Goal: Task Accomplishment & Management: Manage account settings

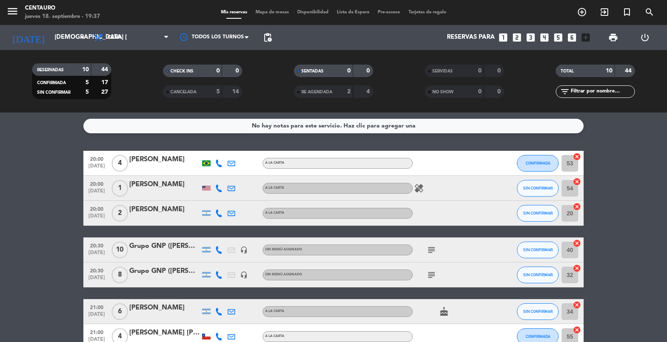
click at [220, 189] on icon at bounding box center [219, 189] width 8 height 8
click at [214, 177] on span "Copiar" at bounding box center [214, 174] width 18 height 9
click at [218, 211] on icon at bounding box center [219, 214] width 8 height 8
click at [209, 199] on span "Copiar" at bounding box center [213, 199] width 18 height 9
click at [505, 244] on div at bounding box center [499, 250] width 23 height 25
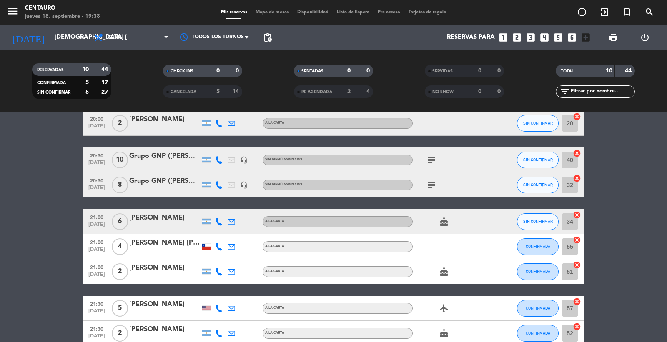
scroll to position [93, 0]
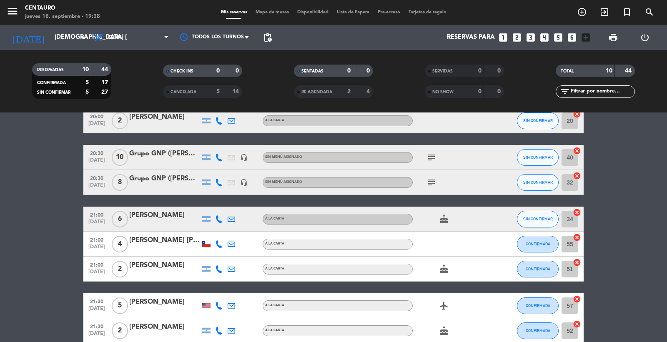
click at [217, 223] on div at bounding box center [219, 219] width 13 height 25
click at [218, 219] on icon at bounding box center [219, 219] width 8 height 8
click at [212, 209] on div "[PHONE_NUMBER] Copiar content_paste |" at bounding box center [223, 200] width 63 height 23
click at [213, 207] on span "Copiar" at bounding box center [213, 204] width 18 height 9
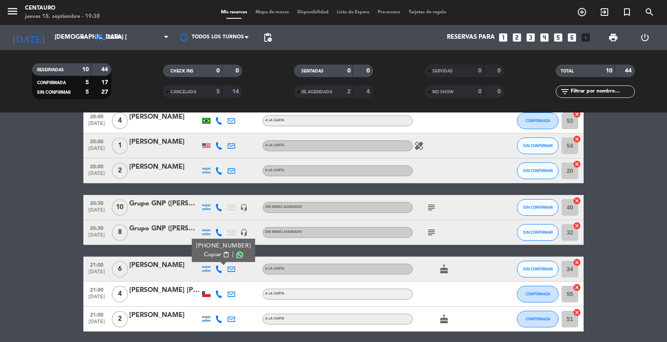
scroll to position [0, 0]
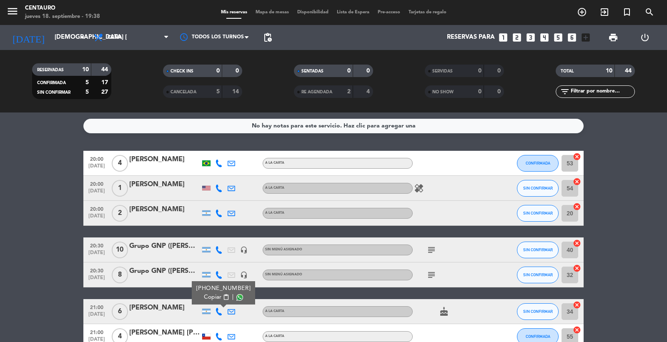
click at [430, 249] on icon "subject" at bounding box center [431, 250] width 10 height 10
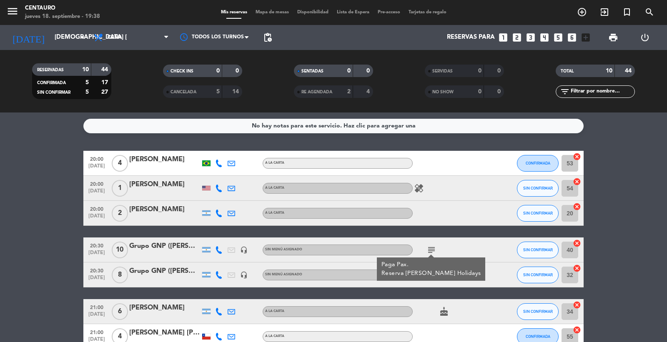
click at [430, 249] on icon "subject" at bounding box center [431, 250] width 10 height 10
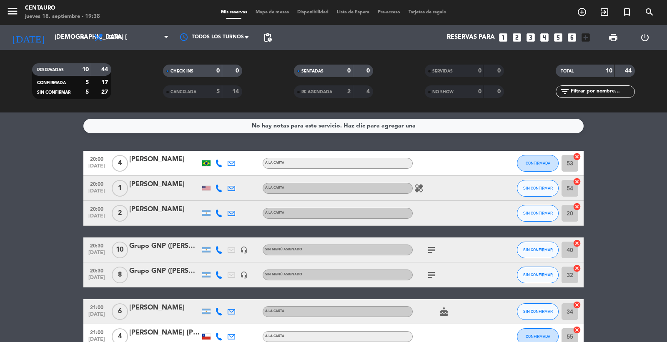
click at [428, 267] on div "subject" at bounding box center [450, 275] width 75 height 25
click at [430, 270] on icon "subject" at bounding box center [431, 275] width 10 height 10
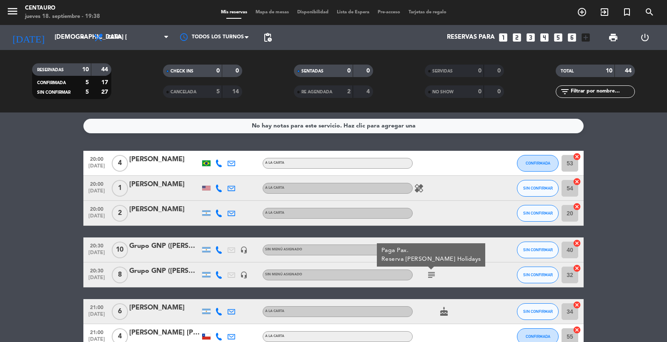
click at [489, 245] on div at bounding box center [499, 250] width 23 height 25
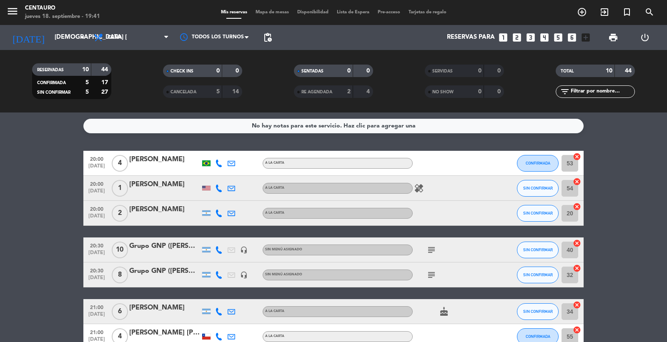
click at [164, 155] on div "[PERSON_NAME]" at bounding box center [164, 159] width 71 height 11
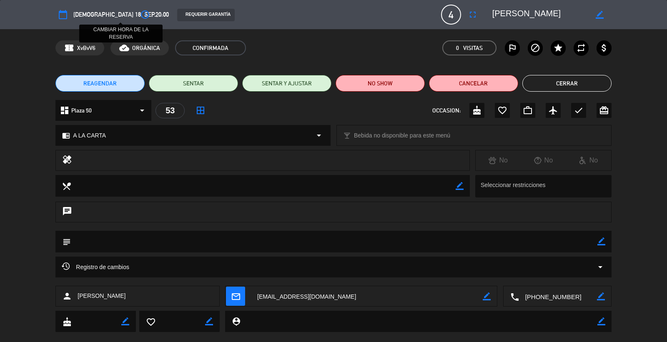
click at [140, 13] on icon "access_time" at bounding box center [145, 15] width 10 height 10
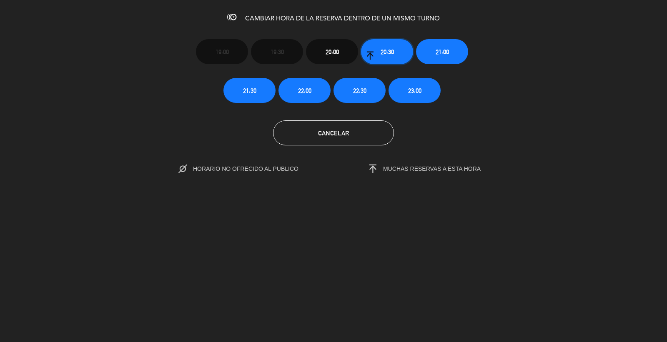
click at [380, 47] on span "20:30" at bounding box center [386, 52] width 13 height 10
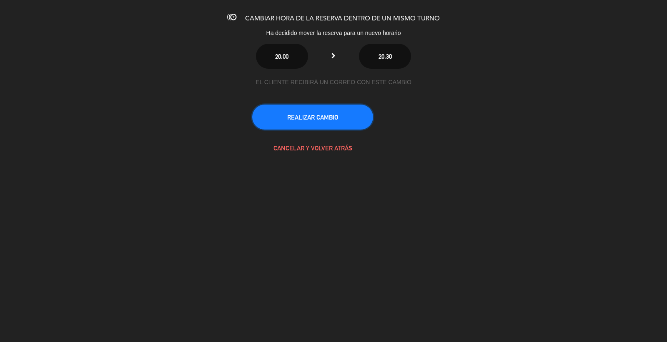
click at [341, 118] on button "REALIZAR CAMBIO" at bounding box center [312, 117] width 121 height 25
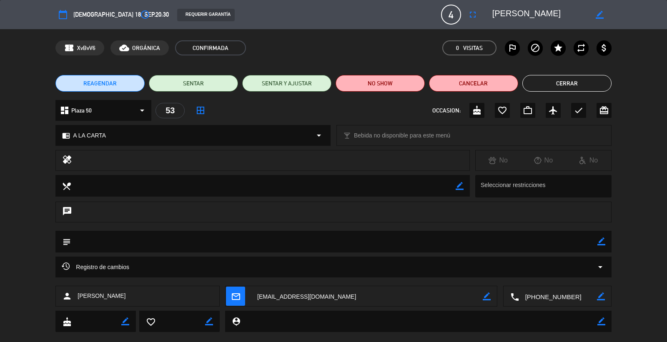
click at [578, 83] on button "Cerrar" at bounding box center [566, 83] width 89 height 17
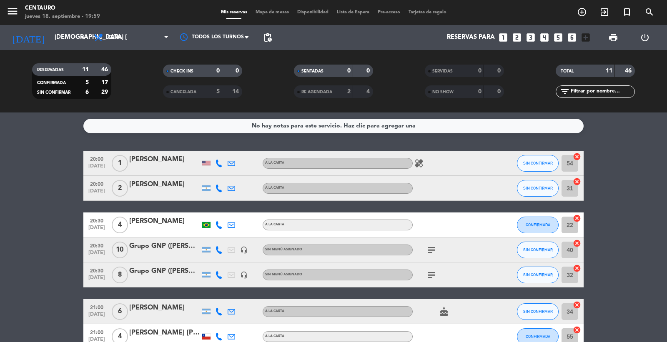
click at [274, 11] on span "Mapa de mesas" at bounding box center [272, 12] width 42 height 5
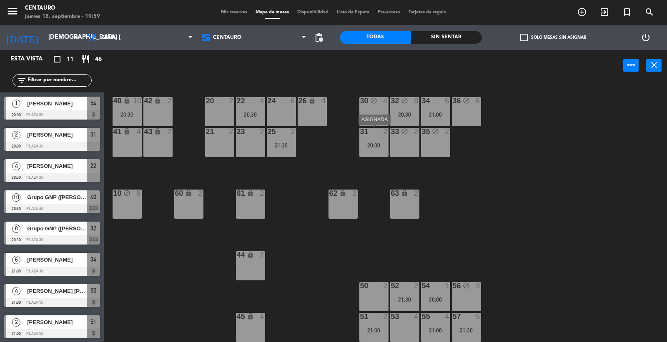
click at [377, 144] on div "20:00" at bounding box center [373, 146] width 29 height 6
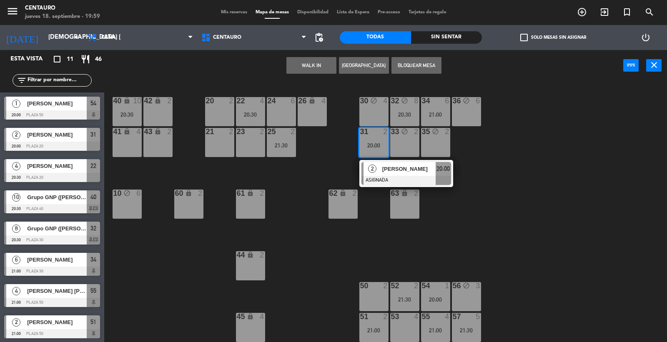
click at [382, 295] on div "50 2" at bounding box center [373, 296] width 29 height 29
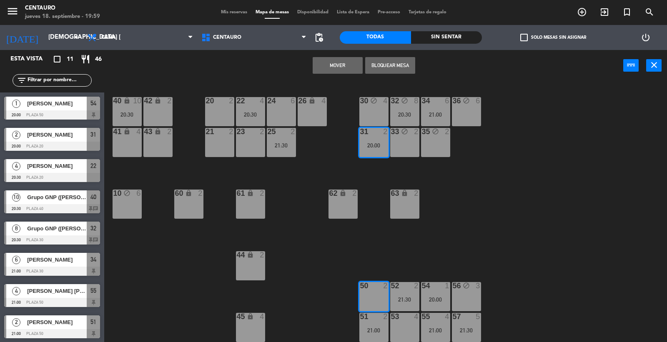
click at [334, 65] on button "Mover" at bounding box center [338, 65] width 50 height 17
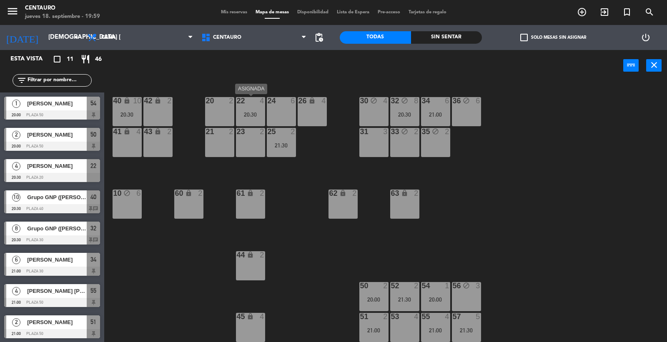
drag, startPoint x: 252, startPoint y: 105, endPoint x: 270, endPoint y: 139, distance: 37.8
click at [253, 110] on div "22 4 20:30" at bounding box center [250, 111] width 29 height 29
click at [401, 325] on div "53 4" at bounding box center [404, 327] width 29 height 29
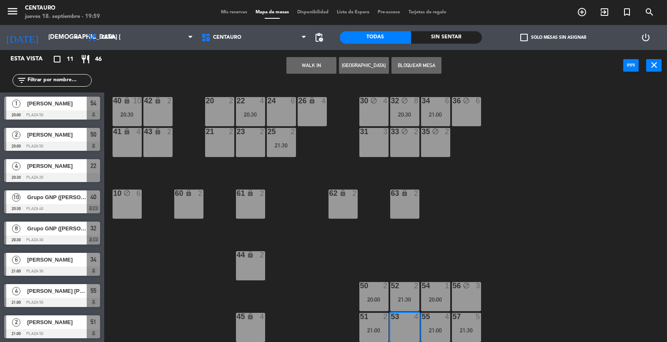
click at [253, 100] on div at bounding box center [250, 101] width 14 height 8
click at [445, 209] on div "20 2 22 4 20:30 24 6 26 lock 4 40 lock 10 20:30 42 lock 2 30 block 4 34 6 21:00…" at bounding box center [389, 212] width 556 height 261
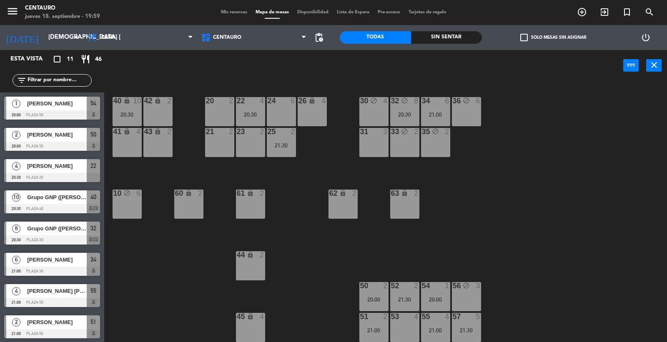
click at [406, 318] on div at bounding box center [405, 317] width 14 height 8
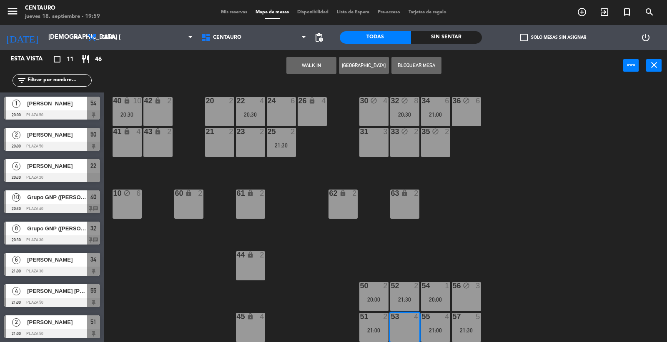
click at [247, 112] on div "20:30" at bounding box center [250, 115] width 29 height 6
click at [252, 113] on div "20:30" at bounding box center [250, 115] width 29 height 6
click at [467, 228] on div "20 2 22 4 20:30 24 6 26 lock 4 40 lock 10 20:30 42 lock 2 30 block 4 34 6 21:00…" at bounding box center [389, 212] width 556 height 261
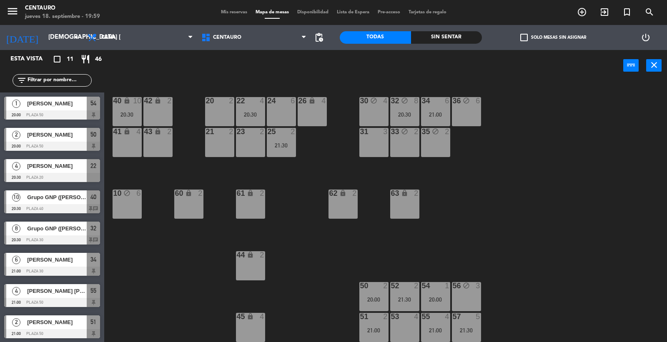
click at [410, 320] on div "53 4" at bounding box center [404, 317] width 29 height 8
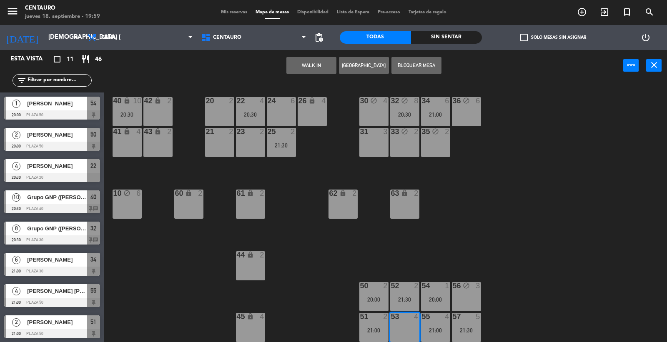
click at [243, 106] on div "22 4 20:30" at bounding box center [250, 111] width 29 height 29
click at [497, 232] on div "20 2 22 4 20:30 24 6 26 lock 4 40 lock 10 20:30 42 lock 2 30 block 4 34 6 21:00…" at bounding box center [389, 212] width 556 height 261
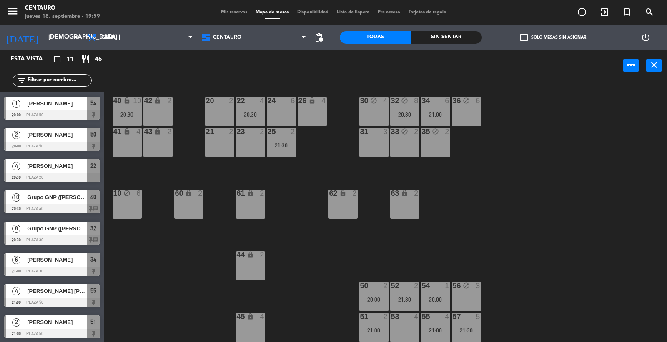
click at [251, 105] on div "22 4" at bounding box center [250, 101] width 29 height 8
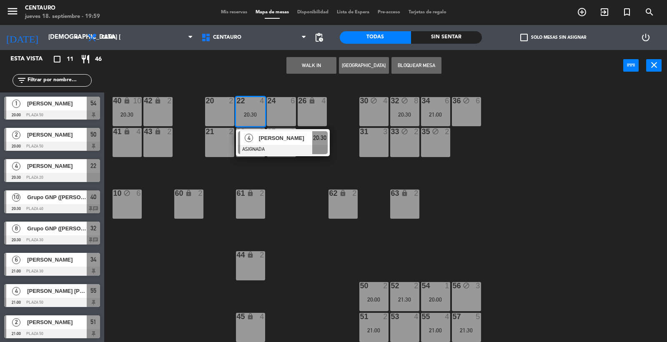
click at [405, 336] on div "53 4" at bounding box center [404, 327] width 29 height 29
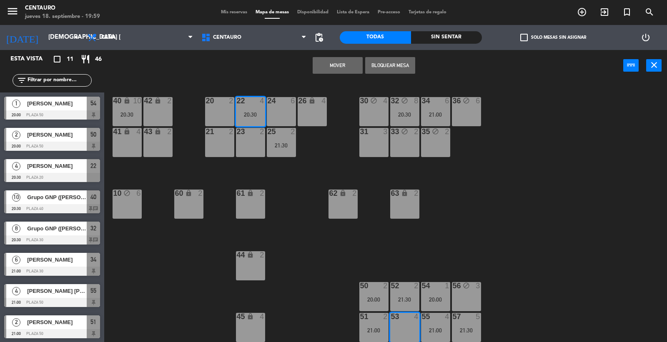
click at [326, 68] on button "Mover" at bounding box center [338, 65] width 50 height 17
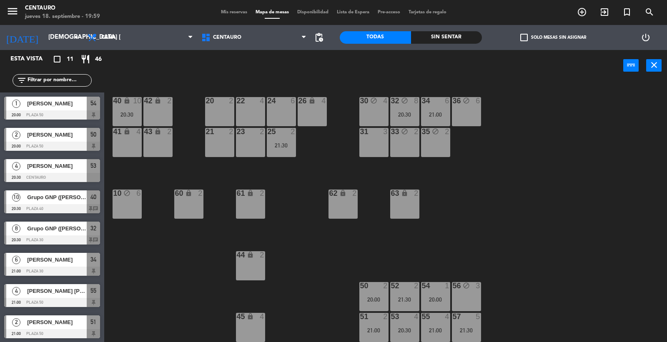
click at [478, 221] on div "20 2 22 4 24 6 26 lock 4 40 lock 10 20:30 42 lock 2 30 block 4 34 6 21:00 32 bl…" at bounding box center [389, 212] width 556 height 261
drag, startPoint x: 282, startPoint y: 140, endPoint x: 243, endPoint y: 140, distance: 38.8
click at [281, 140] on div "25 2 21:30" at bounding box center [281, 142] width 29 height 29
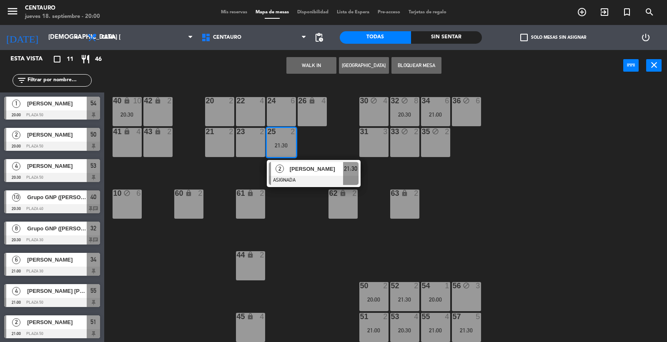
click at [203, 135] on div "21" at bounding box center [206, 132] width 14 height 8
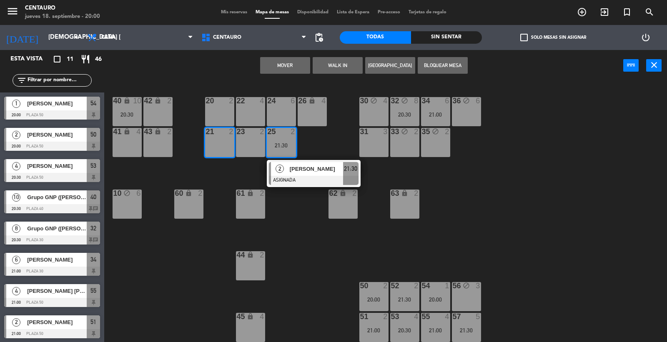
click at [284, 63] on button "Mover" at bounding box center [285, 65] width 50 height 17
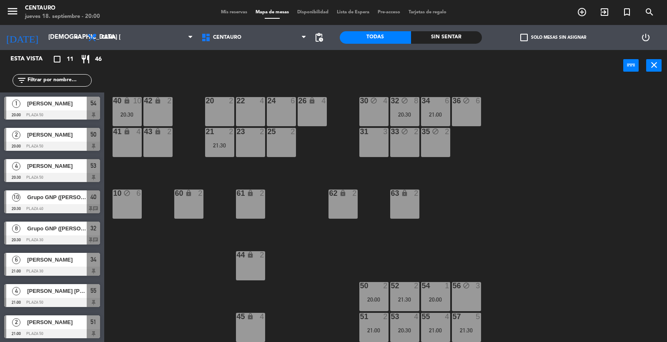
click at [507, 241] on div "20 2 22 4 24 6 26 lock 4 40 lock 10 20:30 42 lock 2 30 block 4 34 6 21:00 32 bl…" at bounding box center [389, 212] width 556 height 261
drag, startPoint x: 465, startPoint y: 186, endPoint x: 465, endPoint y: 193, distance: 6.3
click at [465, 190] on div "20 2 22 4 24 6 26 lock 4 40 lock 10 20:30 42 lock 2 30 block 4 34 6 21:00 32 bl…" at bounding box center [389, 212] width 556 height 261
click at [428, 295] on div "54 1 20:00" at bounding box center [435, 296] width 29 height 29
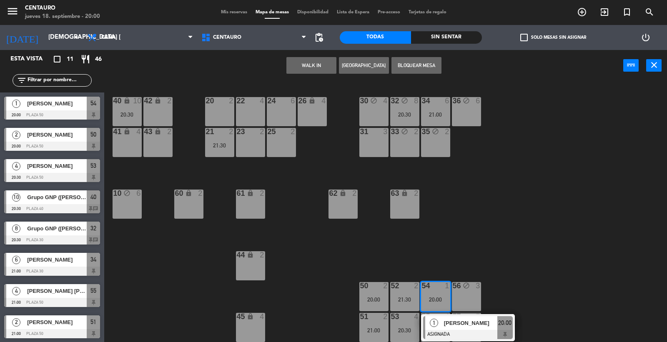
click at [482, 325] on span "[PERSON_NAME]" at bounding box center [470, 323] width 53 height 9
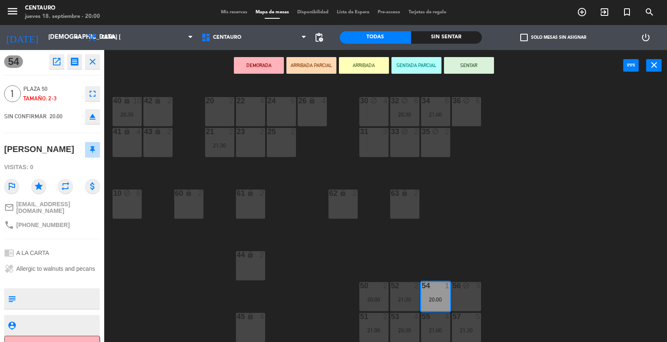
click at [457, 67] on button "SENTAR" at bounding box center [469, 65] width 50 height 17
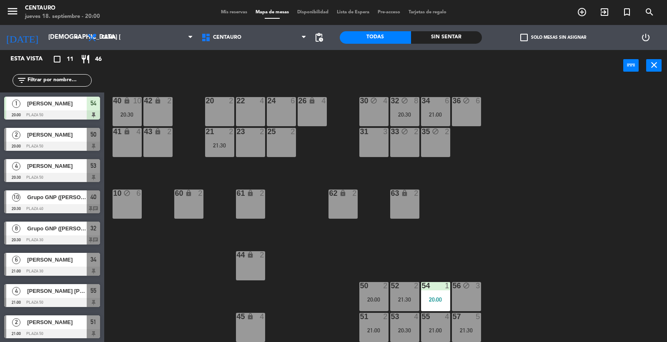
drag, startPoint x: 530, startPoint y: 172, endPoint x: 525, endPoint y: 171, distance: 4.2
click at [528, 172] on div "20 2 22 4 24 6 26 lock 4 40 lock 10 20:30 42 lock 2 30 block 4 34 6 21:00 32 bl…" at bounding box center [389, 212] width 556 height 261
click at [492, 207] on div "20 2 22 4 24 6 26 lock 4 40 lock 10 20:30 42 lock 2 30 block 4 34 6 21:00 32 bl…" at bounding box center [389, 212] width 556 height 261
click at [507, 207] on div "20 2 22 4 24 6 26 lock 4 40 lock 10 20:30 42 lock 2 30 block 4 34 6 21:00 32 bl…" at bounding box center [389, 212] width 556 height 261
click at [303, 105] on div "26 lock 4" at bounding box center [312, 101] width 29 height 8
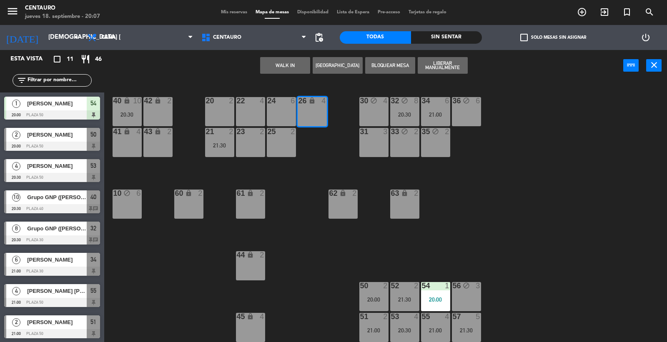
click at [285, 65] on button "WALK IN" at bounding box center [285, 65] width 50 height 17
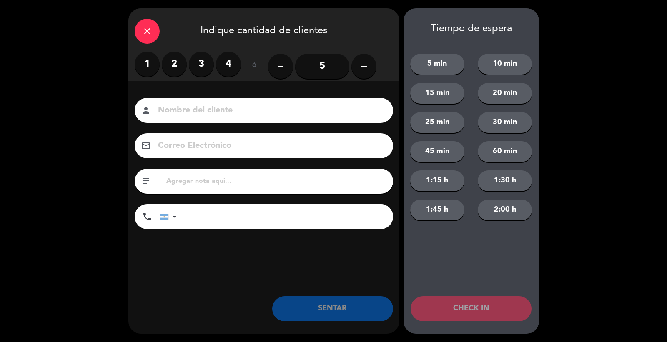
click at [354, 61] on button "add" at bounding box center [363, 66] width 25 height 25
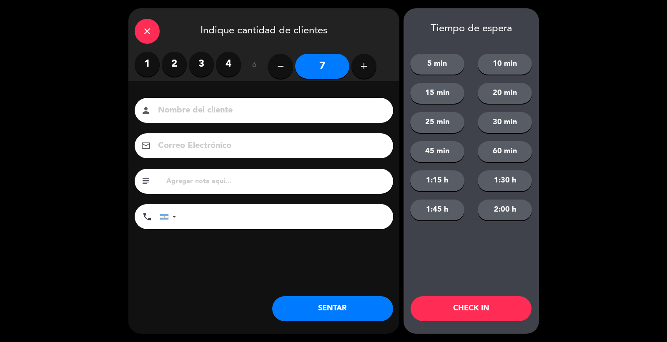
drag, startPoint x: 231, startPoint y: 107, endPoint x: 231, endPoint y: 113, distance: 5.8
click at [231, 110] on input at bounding box center [269, 110] width 225 height 15
click at [271, 182] on input "text" at bounding box center [275, 181] width 221 height 12
click at [280, 213] on input "tel" at bounding box center [289, 216] width 208 height 25
click at [196, 119] on div "person" at bounding box center [264, 110] width 258 height 25
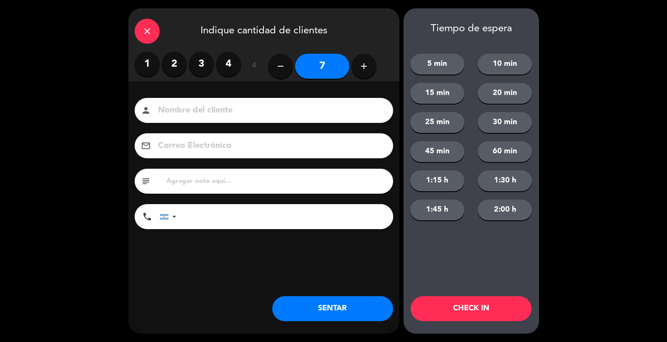
click at [199, 113] on input at bounding box center [269, 110] width 225 height 15
click at [223, 110] on input at bounding box center [269, 110] width 225 height 15
click at [229, 111] on input at bounding box center [269, 110] width 225 height 15
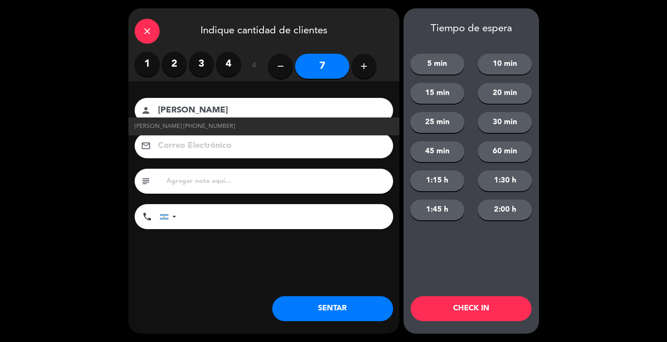
type input "[PERSON_NAME]"
click at [239, 218] on input "tel" at bounding box center [289, 216] width 208 height 25
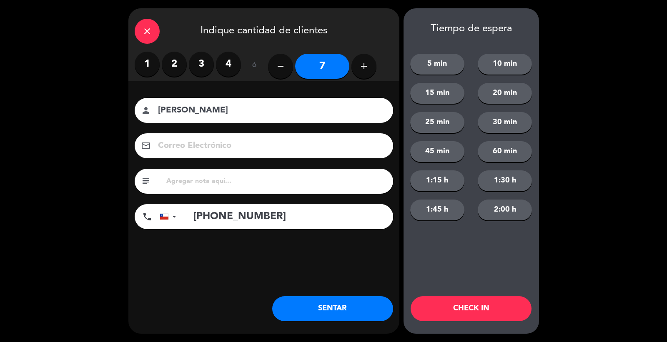
type input "[PHONE_NUMBER]"
click at [326, 261] on div "Nombre del cliente person [PERSON_NAME] Electrónico email subject phone [GEOGRA…" at bounding box center [263, 177] width 271 height 192
drag, startPoint x: 205, startPoint y: 188, endPoint x: 331, endPoint y: 287, distance: 160.3
click at [207, 189] on div "subject" at bounding box center [264, 181] width 258 height 25
click at [343, 310] on button "SENTAR" at bounding box center [332, 308] width 121 height 25
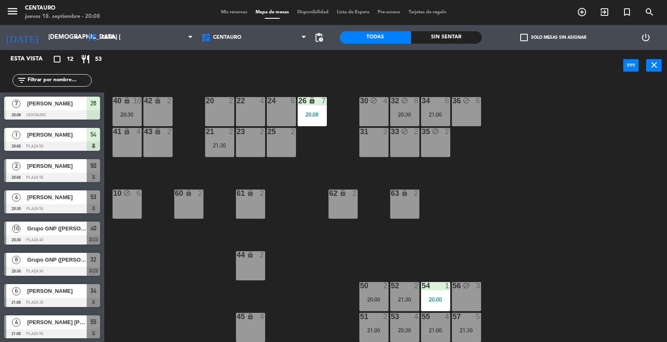
drag, startPoint x: 334, startPoint y: 267, endPoint x: 335, endPoint y: 256, distance: 11.3
click at [335, 258] on div "20 2 22 4 24 6 26 lock 7 20:08 40 lock 10 20:30 42 lock 2 30 block 4 34 6 21:00…" at bounding box center [389, 212] width 556 height 261
click at [476, 33] on div "Sin sentar" at bounding box center [446, 37] width 71 height 13
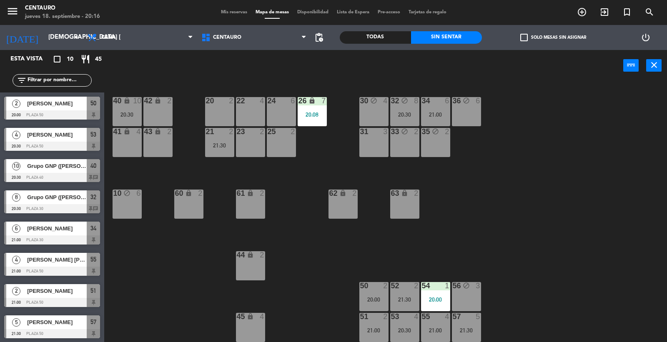
drag, startPoint x: 63, startPoint y: 105, endPoint x: 81, endPoint y: 110, distance: 19.2
click at [63, 105] on div "2 [PERSON_NAME] 20:00 Plaza 50 50" at bounding box center [52, 108] width 104 height 31
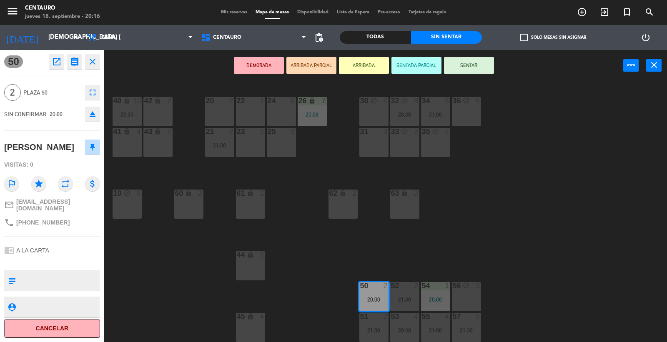
drag, startPoint x: 461, startPoint y: 65, endPoint x: 386, endPoint y: 88, distance: 78.6
click at [457, 66] on button "SENTAR" at bounding box center [469, 65] width 50 height 17
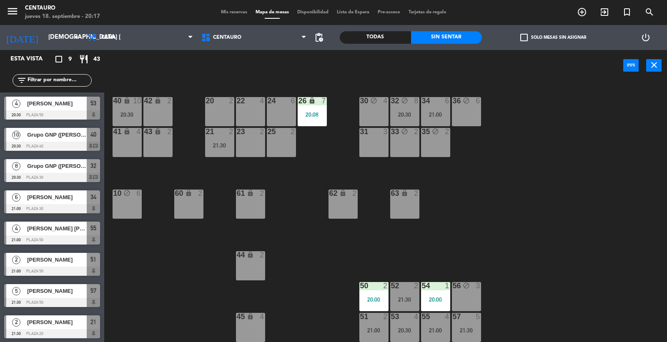
click at [36, 134] on span "Grupo GNP ([PERSON_NAME] Holidays), mesa 10 pax" at bounding box center [57, 134] width 60 height 9
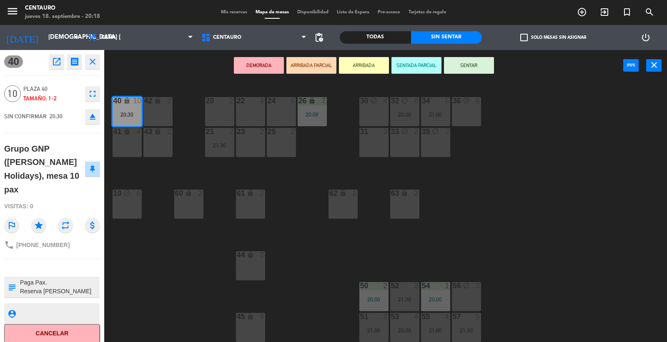
drag, startPoint x: 100, startPoint y: 56, endPoint x: 97, endPoint y: 60, distance: 5.3
click at [99, 56] on div "40 open_in_new receipt 8:30 PM jue., [DATE] personas Grupo GNP ([PERSON_NAME] H…" at bounding box center [52, 196] width 104 height 292
click at [96, 62] on icon "close" at bounding box center [93, 62] width 10 height 10
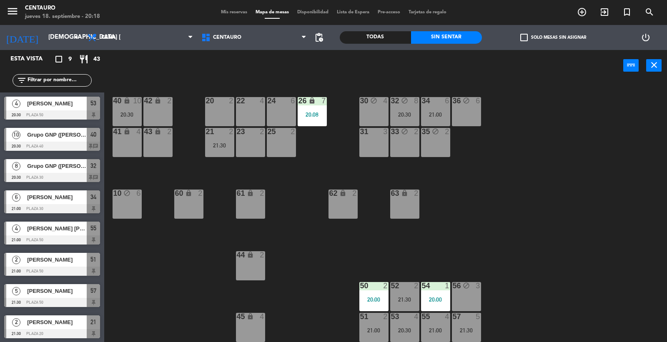
click at [71, 105] on span "[PERSON_NAME]" at bounding box center [57, 103] width 60 height 9
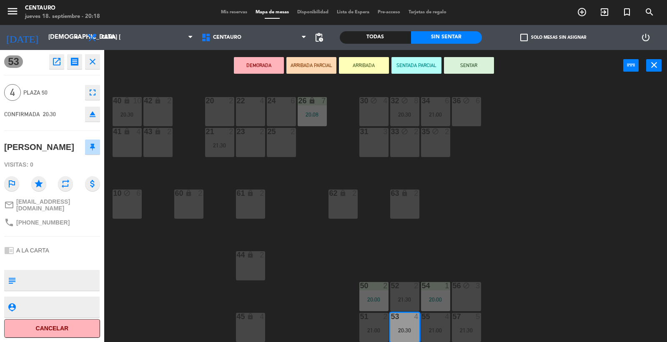
click at [469, 67] on button "SENTAR" at bounding box center [469, 65] width 50 height 17
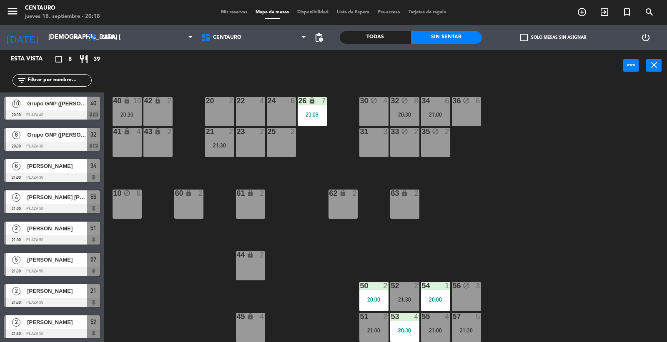
scroll to position [1, 0]
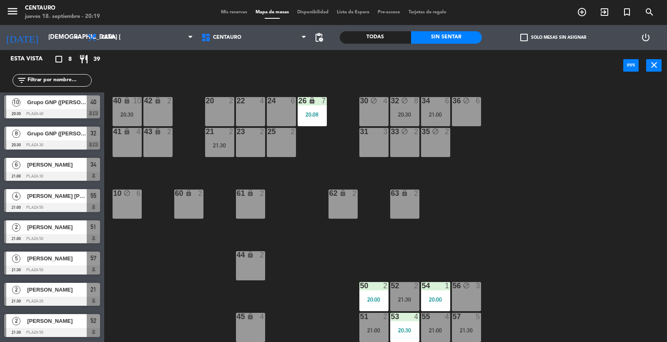
click at [396, 36] on div "Todas" at bounding box center [375, 37] width 71 height 13
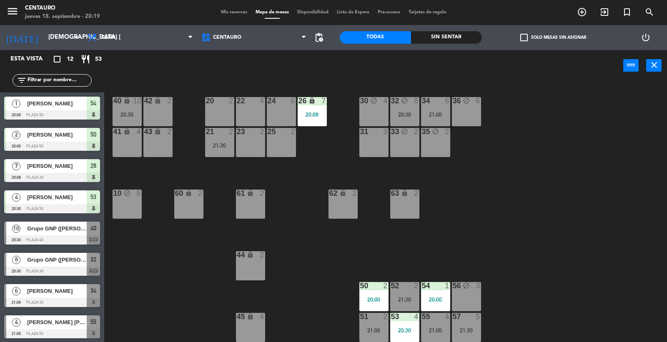
click at [420, 36] on div "Sin sentar" at bounding box center [446, 37] width 71 height 13
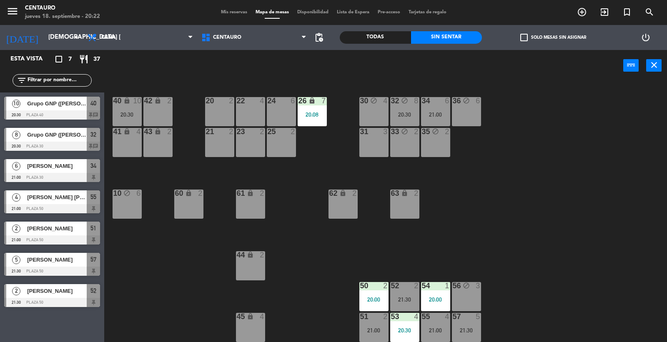
click at [223, 12] on span "Mis reservas" at bounding box center [234, 12] width 35 height 5
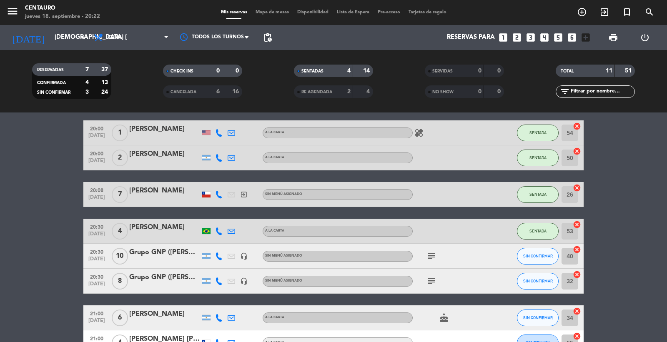
scroll to position [46, 0]
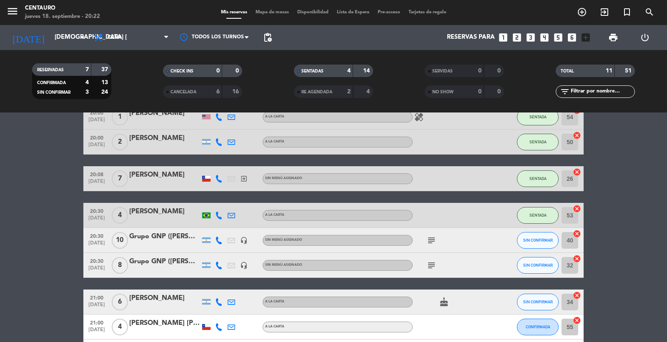
click at [148, 240] on div "Grupo GNP ([PERSON_NAME] Holidays), mesa 10 pax" at bounding box center [164, 236] width 71 height 11
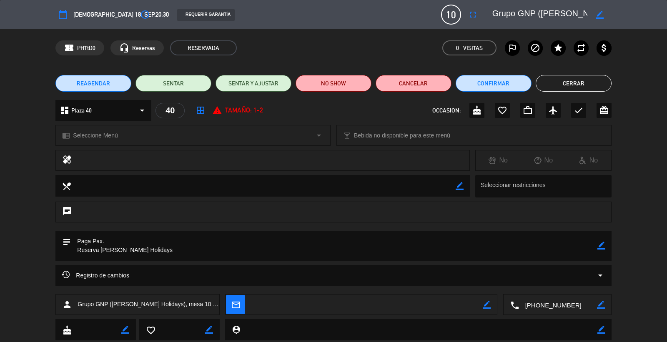
scroll to position [23, 0]
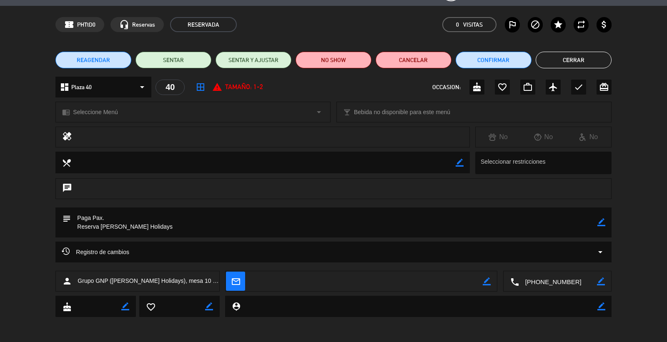
click at [601, 219] on icon "border_color" at bounding box center [601, 222] width 8 height 8
click at [323, 222] on textarea at bounding box center [334, 223] width 526 height 30
type textarea "Paga Pax.. Reserva [PERSON_NAME] Holidays"
click at [549, 58] on button "Cerrar" at bounding box center [573, 60] width 76 height 17
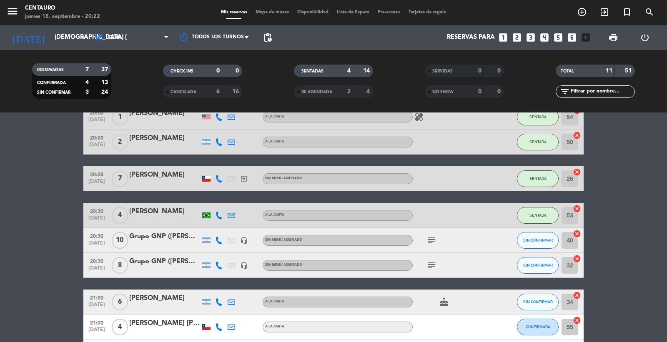
click at [189, 88] on div "CANCELADA" at bounding box center [184, 92] width 38 height 10
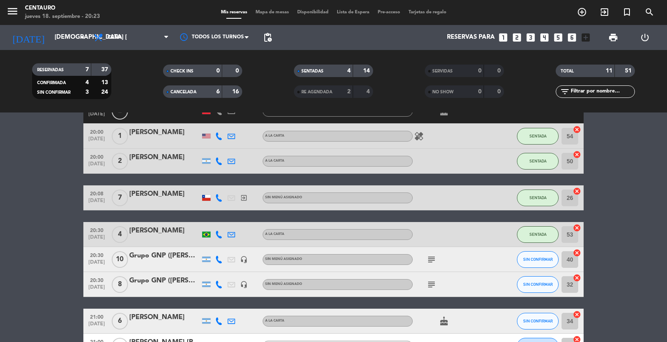
scroll to position [33, 0]
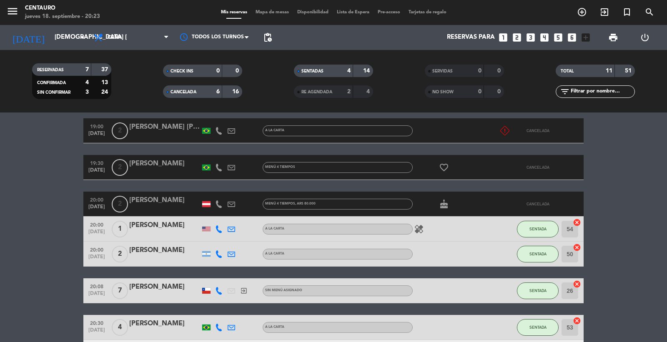
click at [185, 90] on span "CANCELADA" at bounding box center [183, 92] width 26 height 4
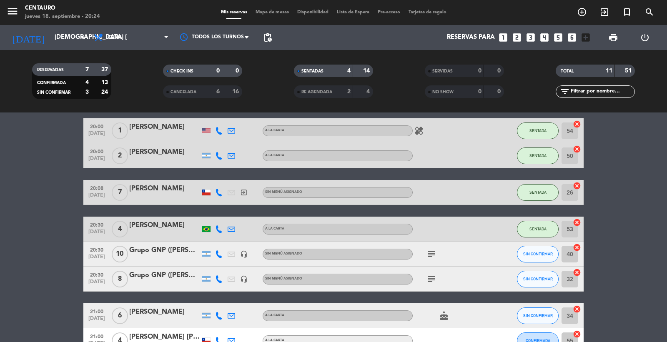
scroll to position [79, 0]
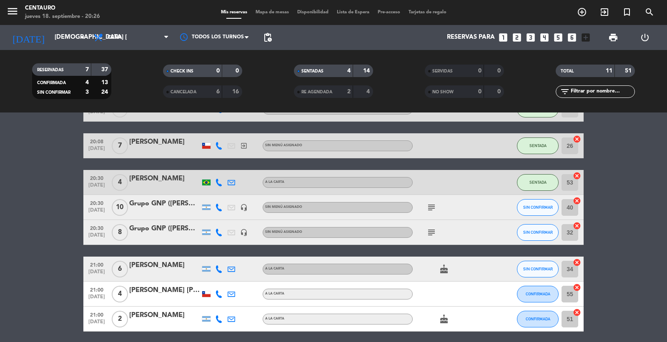
click at [161, 209] on div "Grupo GNP ([PERSON_NAME] Holidays), mesa 10 pax" at bounding box center [164, 203] width 71 height 11
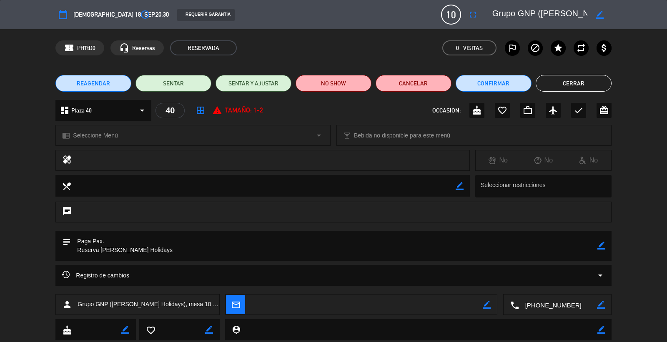
click at [573, 80] on button "Cerrar" at bounding box center [573, 83] width 76 height 17
